Goal: Information Seeking & Learning: Learn about a topic

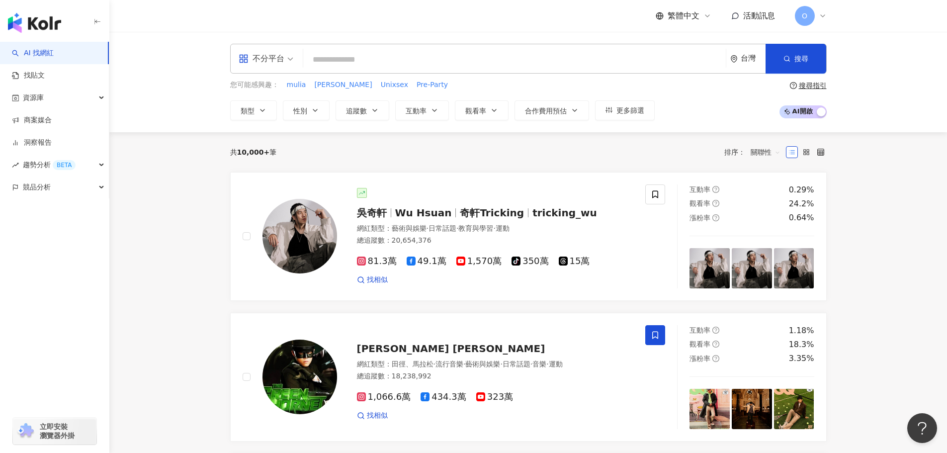
paste input "**********"
type input "**********"
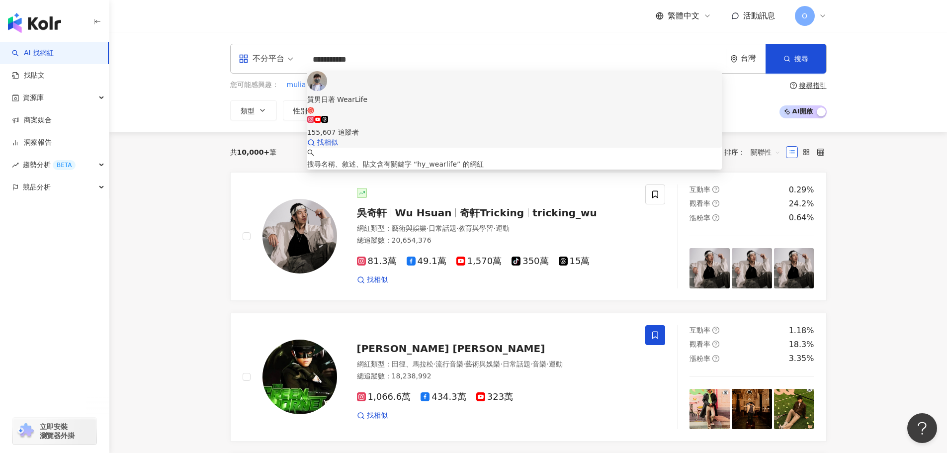
click at [421, 94] on span "質男日著 WearLife" at bounding box center [514, 104] width 415 height 20
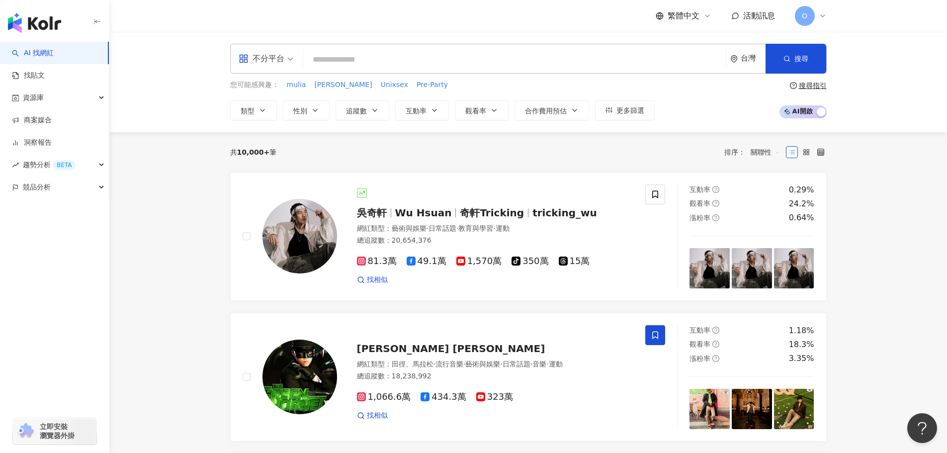
click at [410, 57] on input "search" at bounding box center [514, 59] width 415 height 19
paste input "*********"
type input "*********"
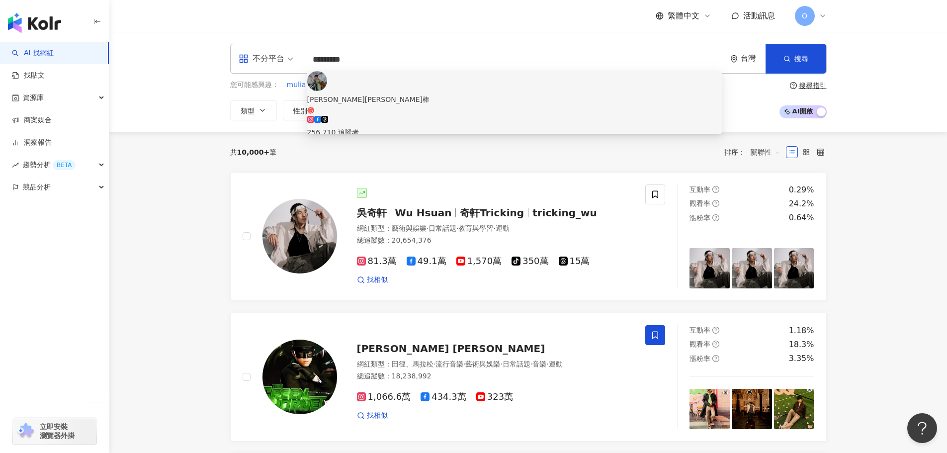
click at [478, 116] on div "256,710 追蹤者" at bounding box center [514, 127] width 415 height 22
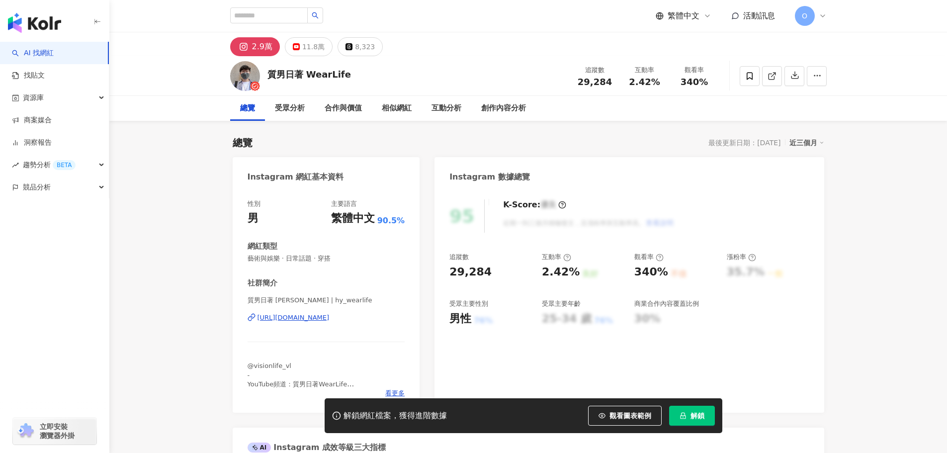
click at [695, 416] on span "解鎖" at bounding box center [698, 416] width 14 height 8
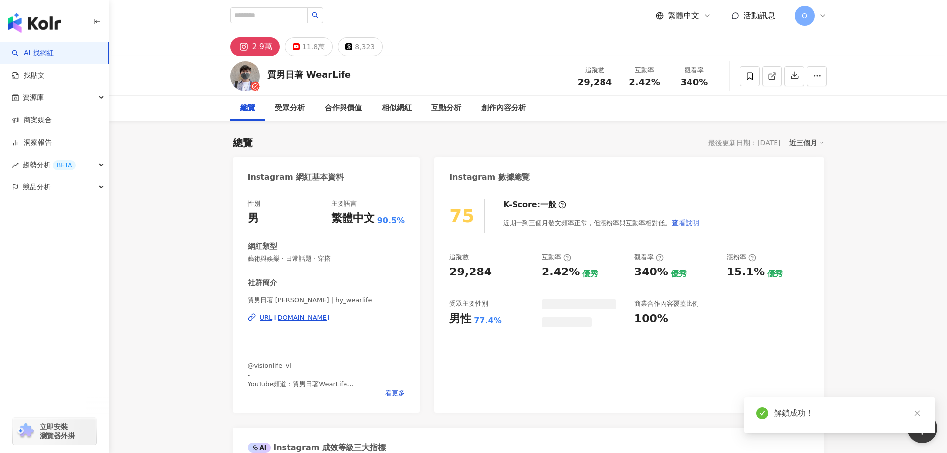
click at [609, 87] on div "追蹤數 29,284 互動率 2.42% 觀看率 340%" at bounding box center [644, 75] width 149 height 29
click at [576, 85] on div "29,284" at bounding box center [595, 82] width 38 height 10
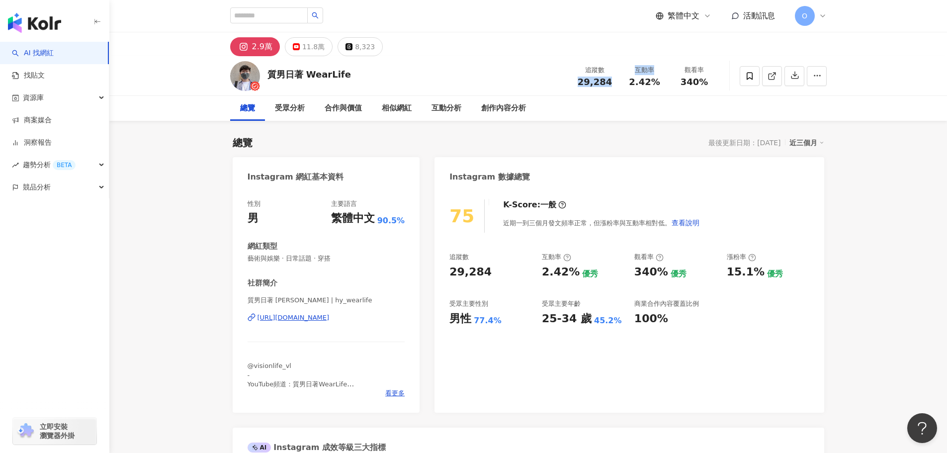
drag, startPoint x: 578, startPoint y: 82, endPoint x: 627, endPoint y: 84, distance: 48.8
click at [627, 84] on div "追蹤數 29,284 互動率 2.42% 觀看率 340%" at bounding box center [644, 75] width 149 height 29
click at [609, 87] on span "29,284" at bounding box center [595, 82] width 34 height 10
drag, startPoint x: 616, startPoint y: 87, endPoint x: 581, endPoint y: 87, distance: 34.3
click at [581, 87] on div "追蹤數 29,284 互動率 2.42% 觀看率 340%" at bounding box center [644, 75] width 149 height 29
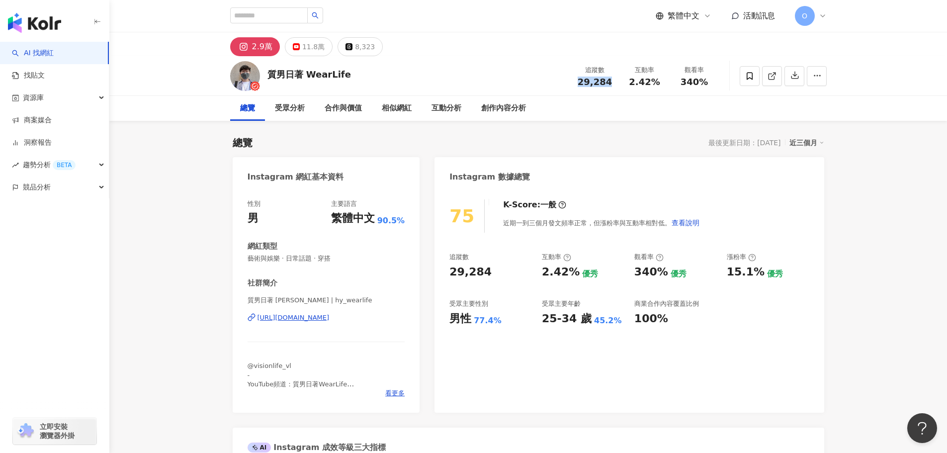
copy span "29,284"
drag, startPoint x: 312, startPoint y: 47, endPoint x: 369, endPoint y: 78, distance: 65.4
click at [312, 47] on div "11.8萬" at bounding box center [313, 47] width 22 height 14
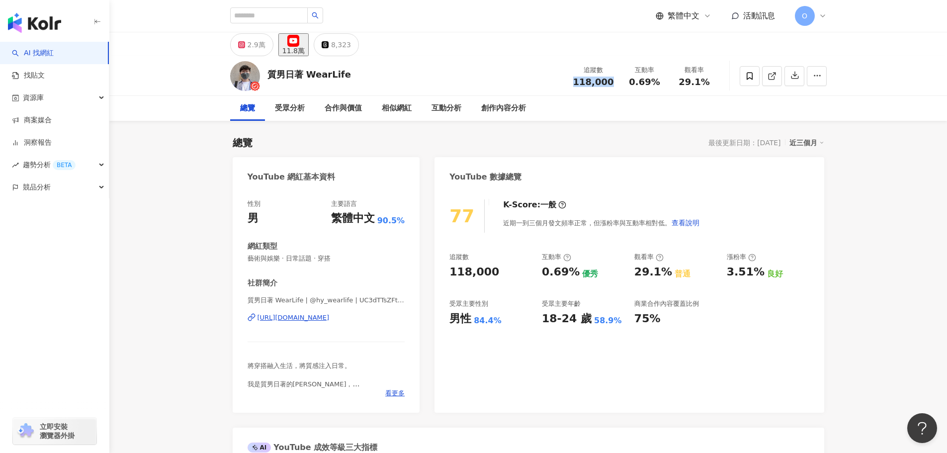
drag, startPoint x: 586, startPoint y: 83, endPoint x: 481, endPoint y: 422, distance: 355.2
click at [614, 83] on div "追蹤數 118,000" at bounding box center [593, 75] width 53 height 21
copy span "118,000"
click at [250, 45] on div "2.9萬" at bounding box center [257, 45] width 18 height 14
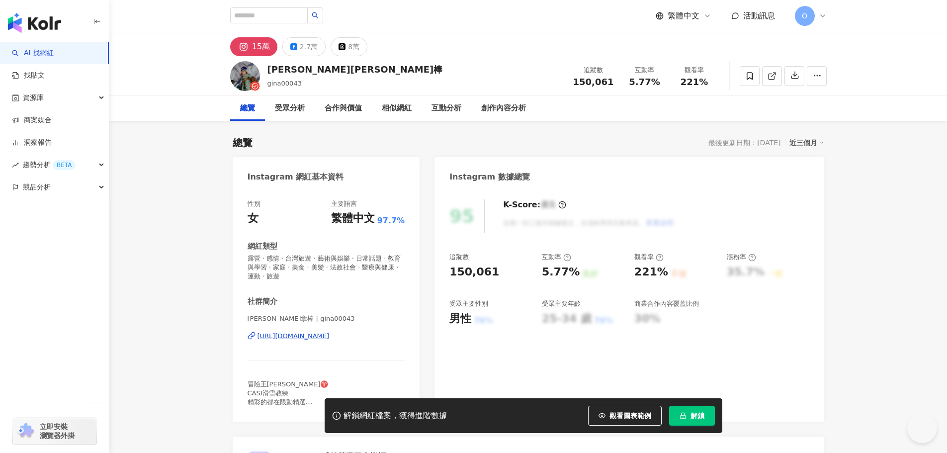
click at [707, 418] on button "解鎖" at bounding box center [692, 416] width 46 height 20
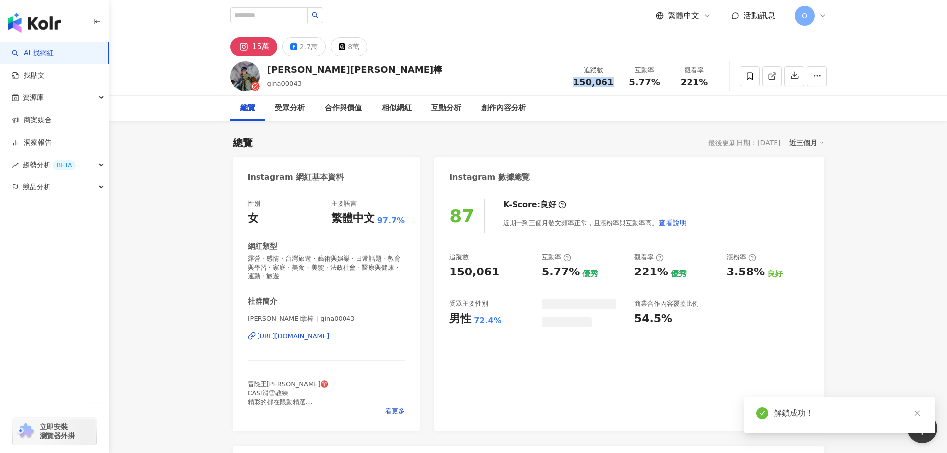
drag, startPoint x: 579, startPoint y: 85, endPoint x: 611, endPoint y: 86, distance: 31.9
click at [611, 86] on div "150,061" at bounding box center [593, 82] width 41 height 10
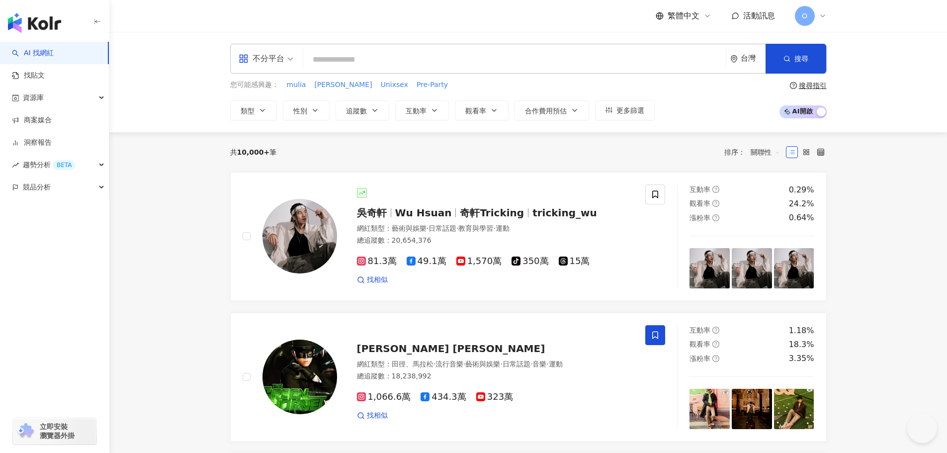
click at [423, 58] on input "search" at bounding box center [514, 59] width 415 height 19
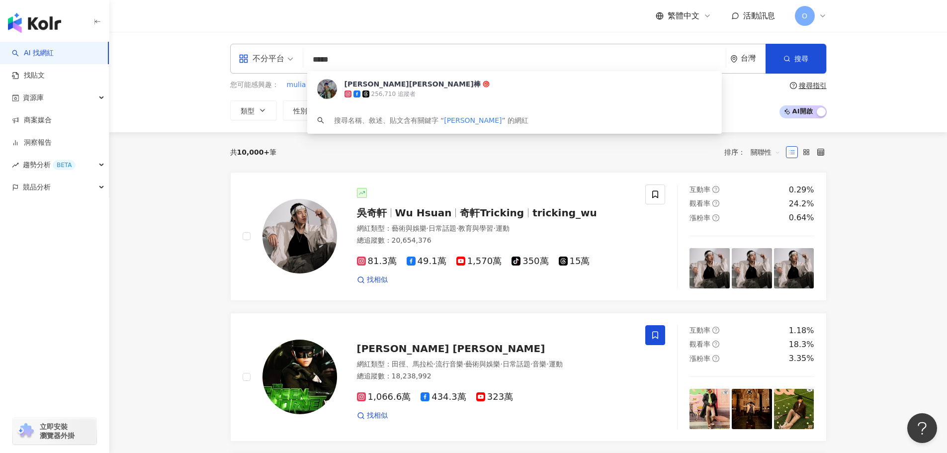
type input "***"
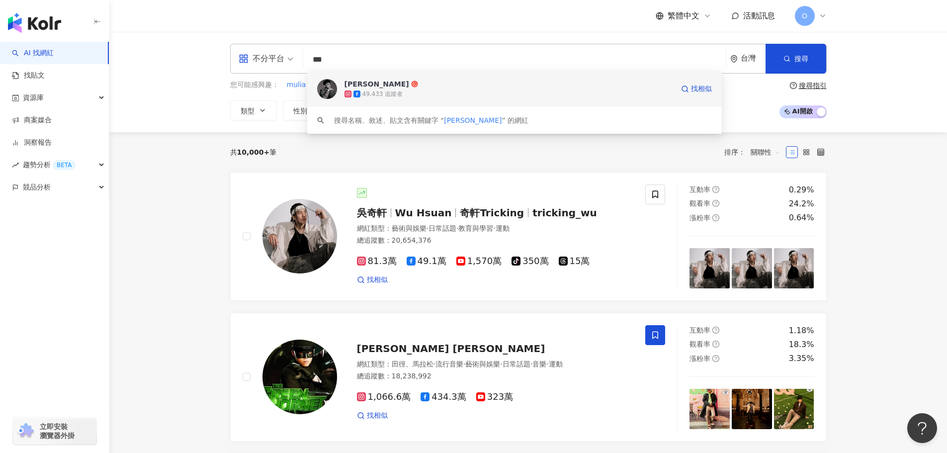
click at [468, 84] on span "盧峻翔" at bounding box center [509, 84] width 329 height 10
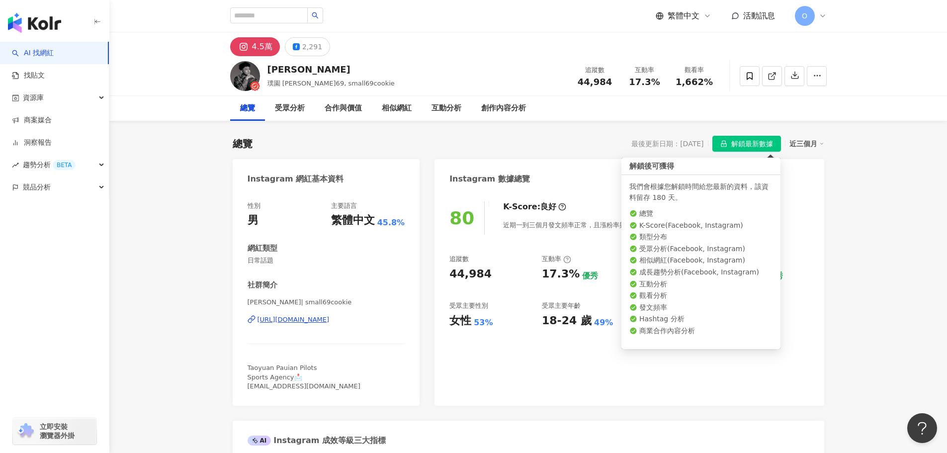
click at [759, 143] on span "解鎖最新數據" at bounding box center [753, 144] width 42 height 16
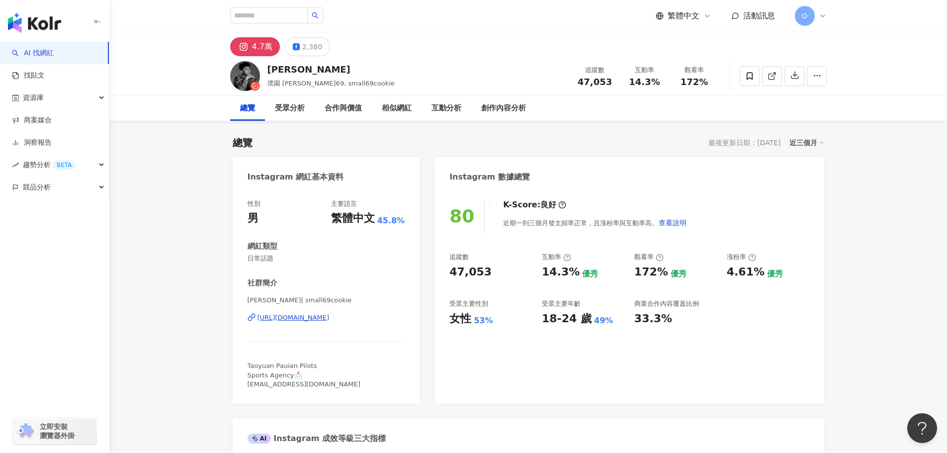
drag, startPoint x: 580, startPoint y: 77, endPoint x: 602, endPoint y: 75, distance: 22.0
click at [602, 77] on div "47,053" at bounding box center [595, 82] width 38 height 10
drag, startPoint x: 579, startPoint y: 85, endPoint x: 612, endPoint y: 84, distance: 33.3
click at [612, 84] on div "47,053" at bounding box center [595, 82] width 38 height 10
copy span "47,053"
